Goal: Check status: Check status

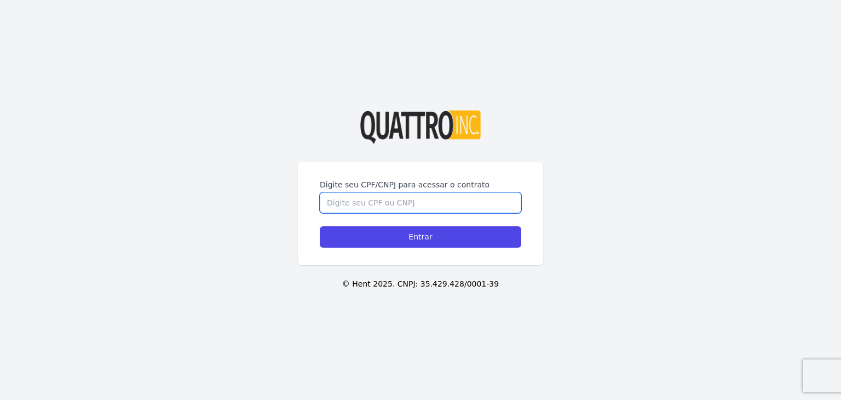
click at [418, 198] on input "Digite seu CPF/CNPJ para acessar o contrato" at bounding box center [421, 202] width 202 height 21
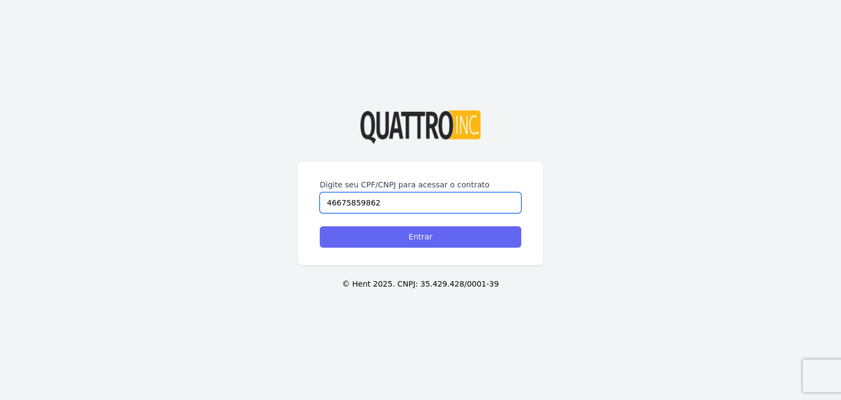
type input "46675859862"
click at [440, 245] on input "Entrar" at bounding box center [421, 236] width 202 height 21
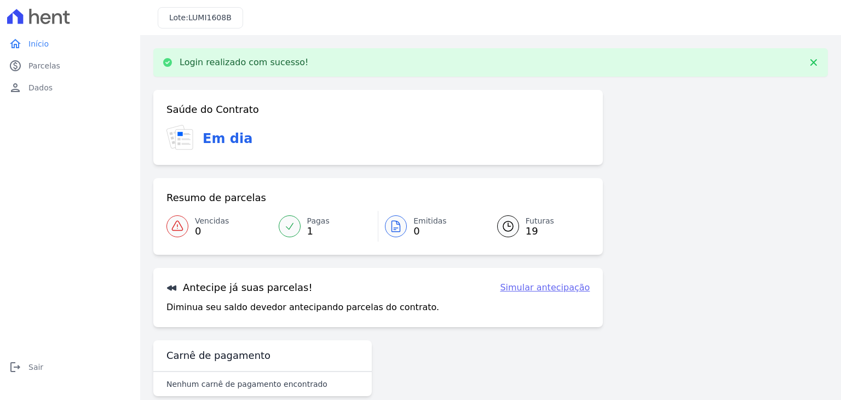
click at [504, 225] on icon at bounding box center [508, 226] width 10 height 10
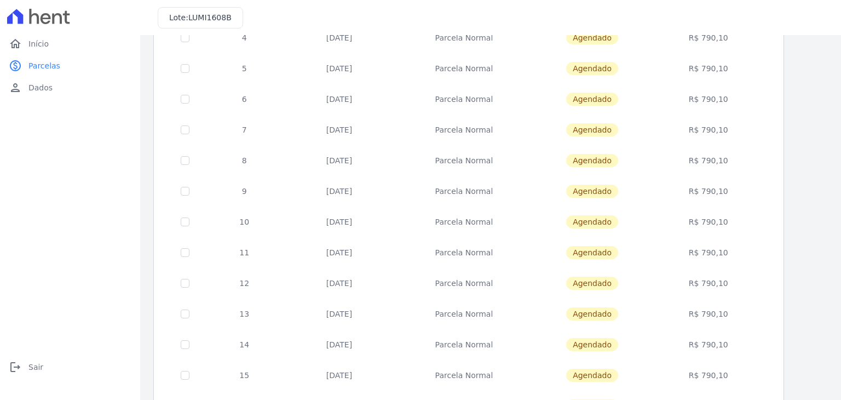
scroll to position [381, 0]
